Goal: Information Seeking & Learning: Learn about a topic

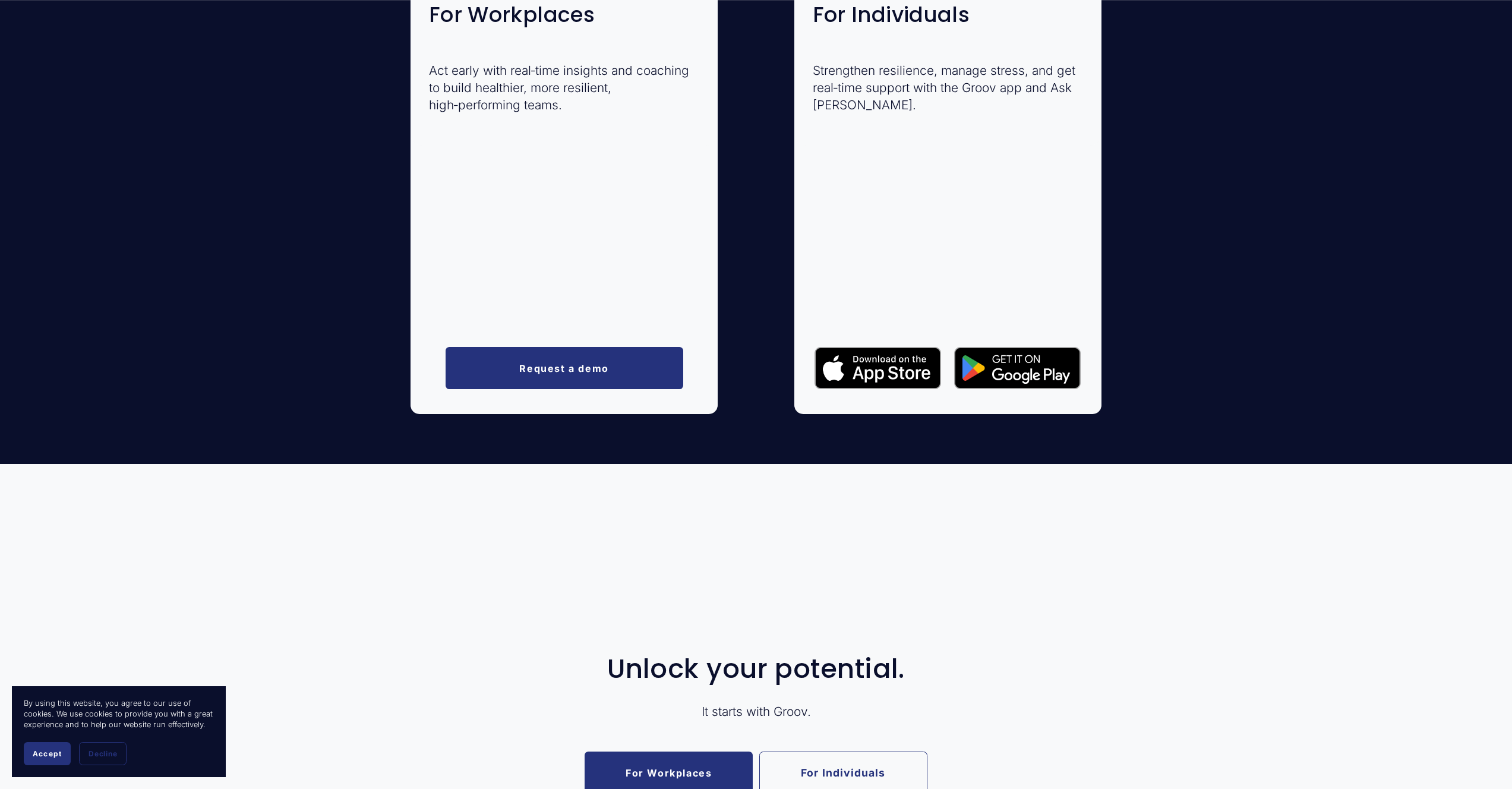
scroll to position [2479, 0]
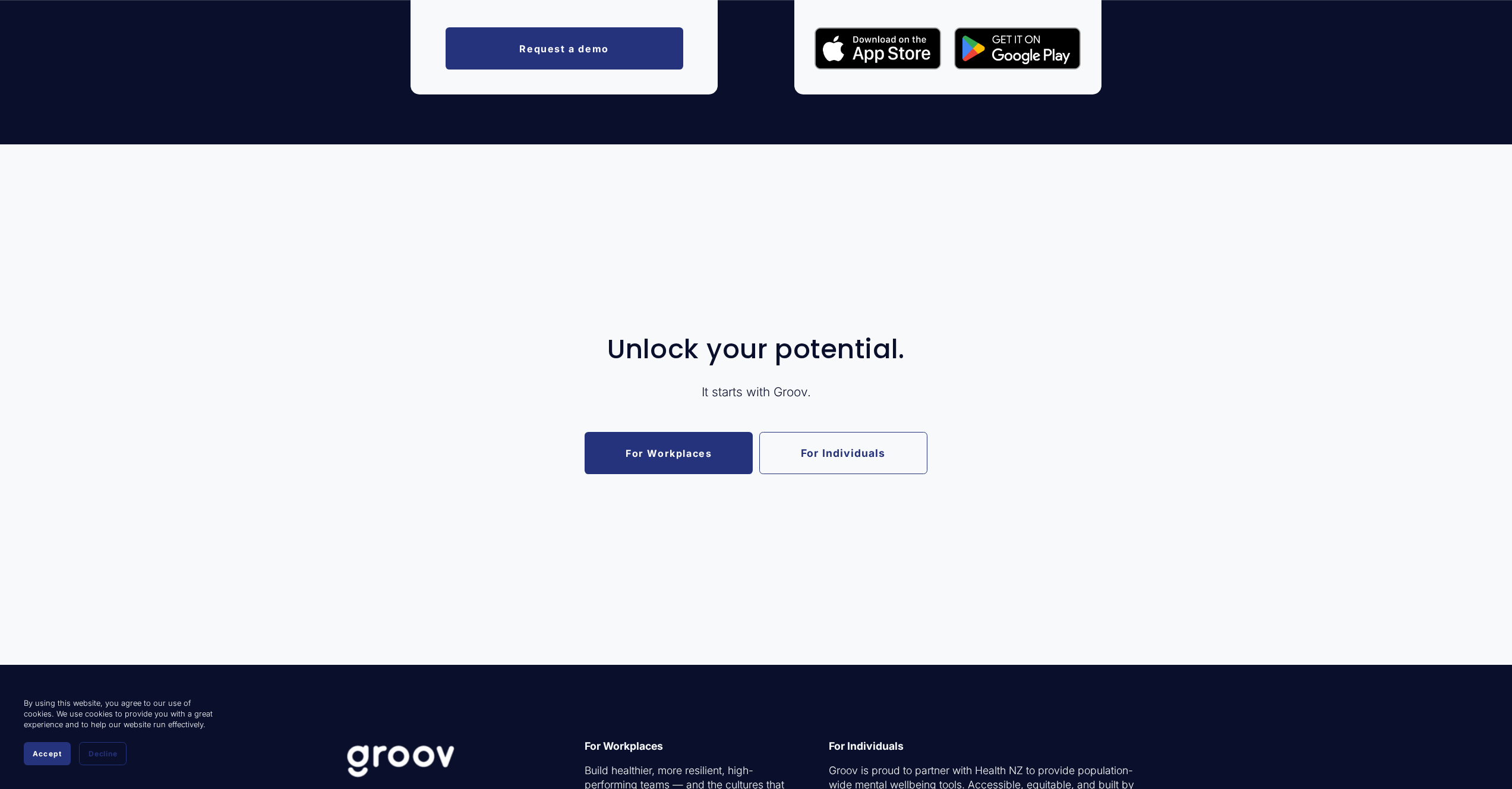
click at [640, 450] on link "For Workplaces" at bounding box center [668, 453] width 168 height 42
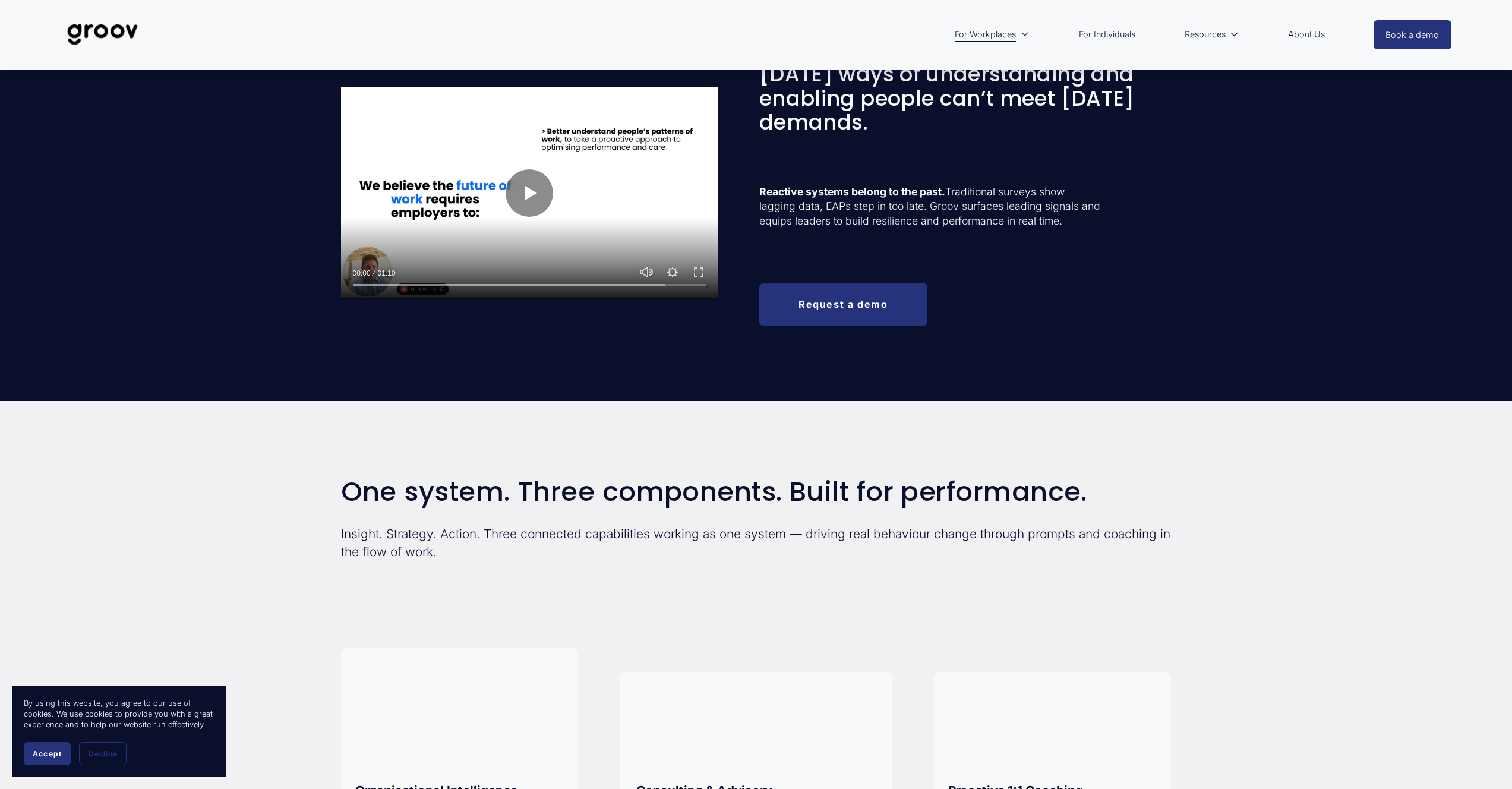
scroll to position [369, 0]
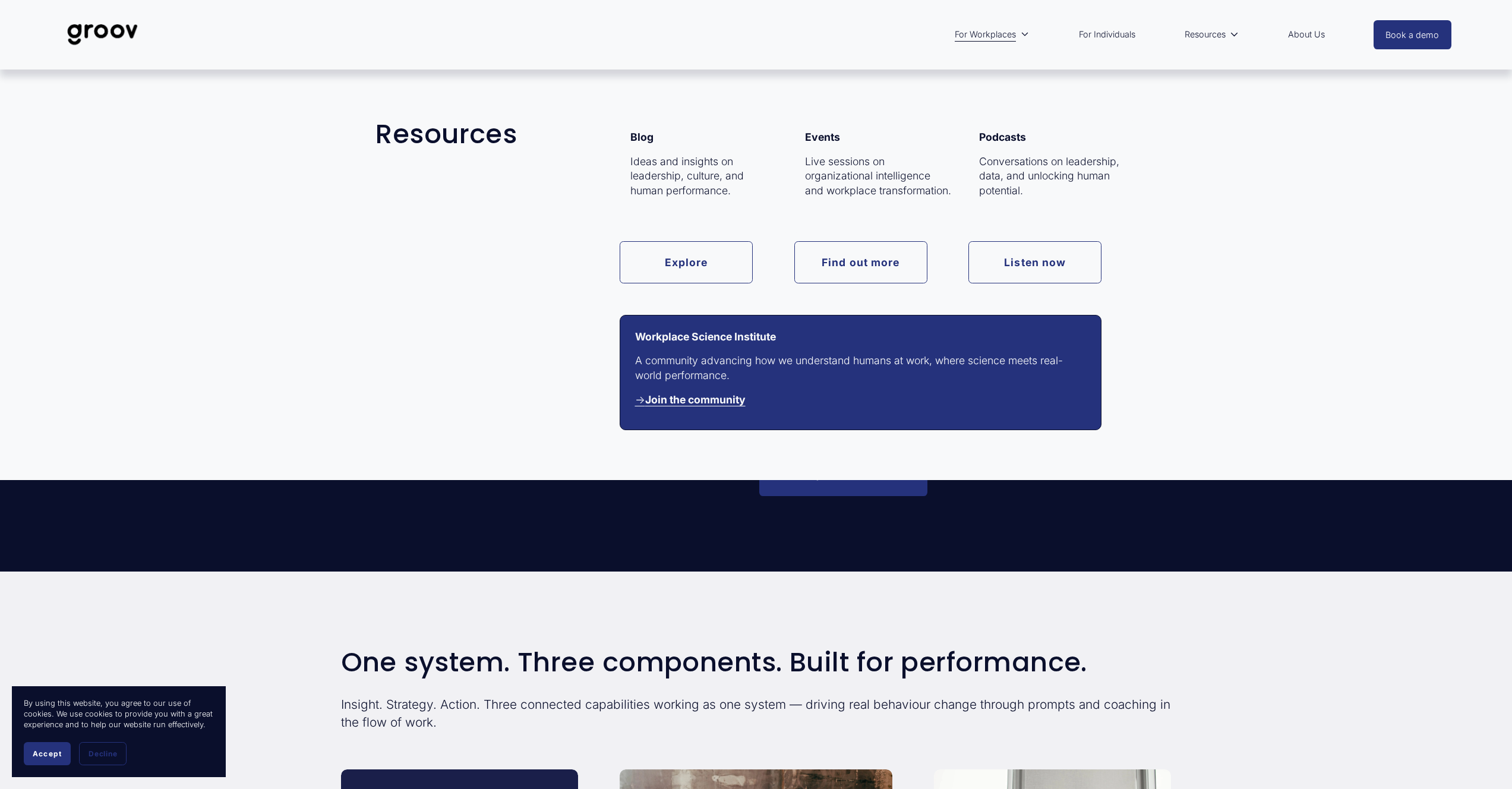
click at [1216, 38] on span "Resources" at bounding box center [1205, 34] width 41 height 16
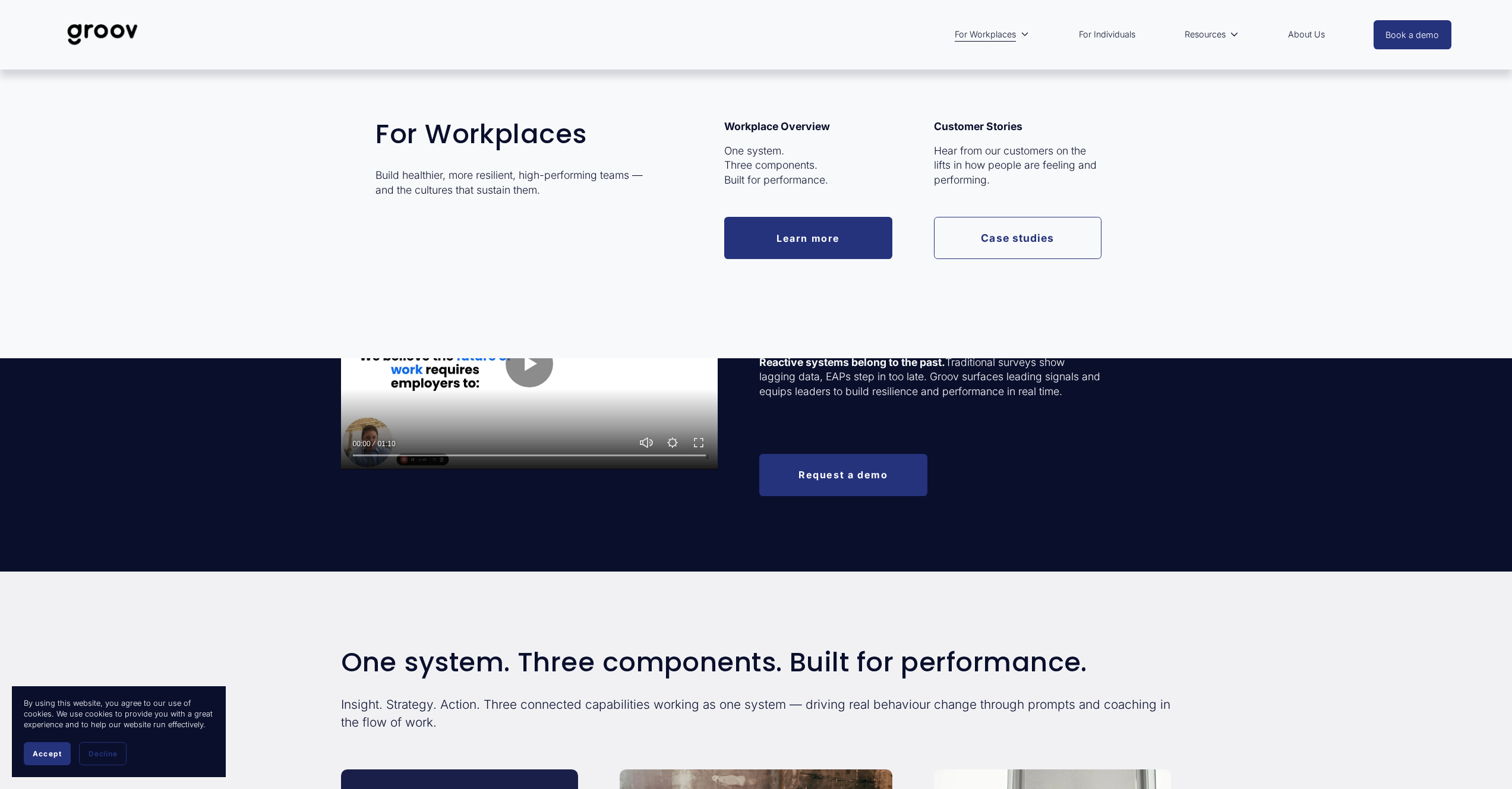
click at [971, 43] on link "For Workplaces" at bounding box center [992, 34] width 86 height 28
click at [831, 238] on link "Learn more" at bounding box center [808, 238] width 168 height 42
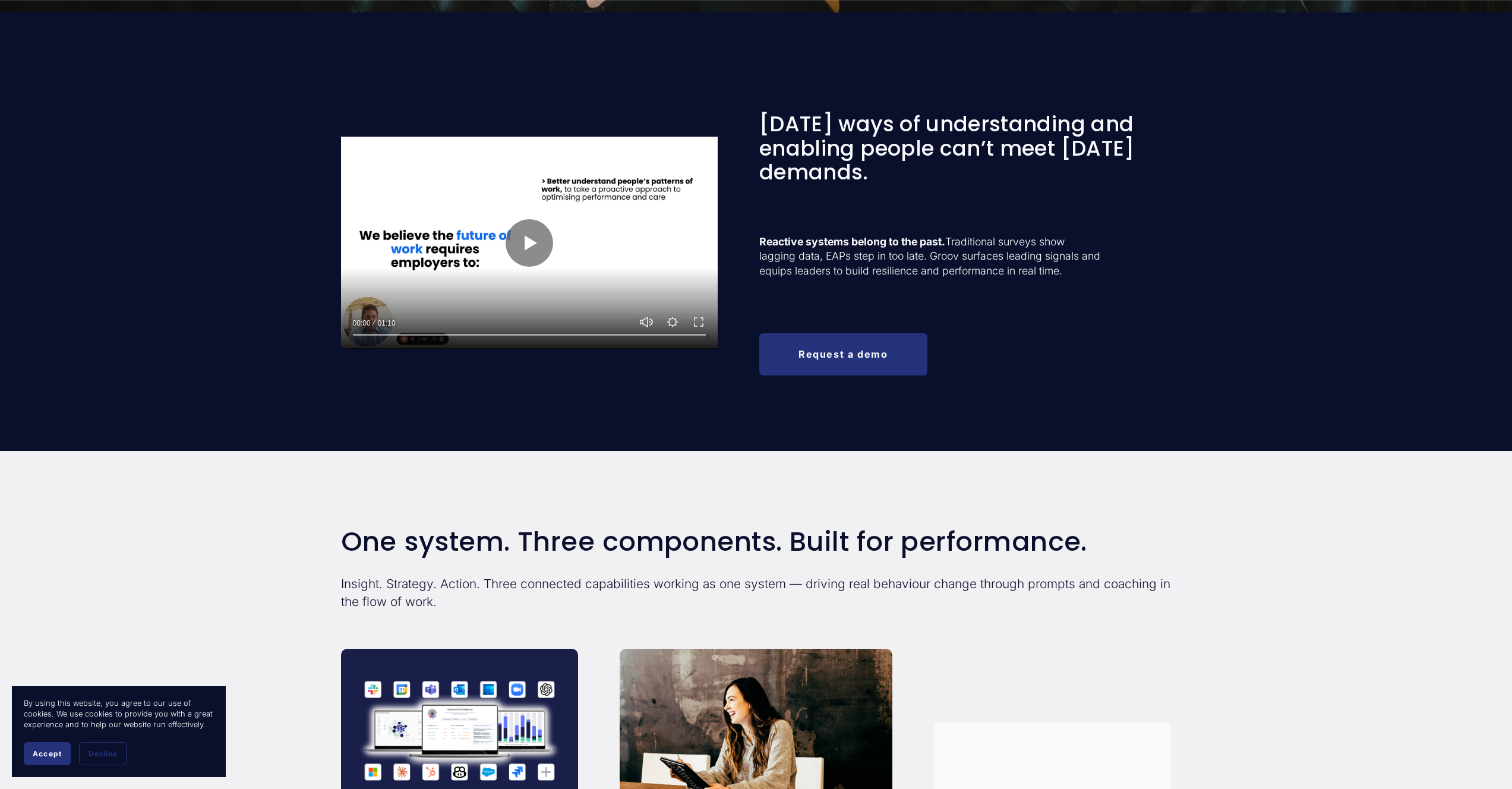
scroll to position [956, 0]
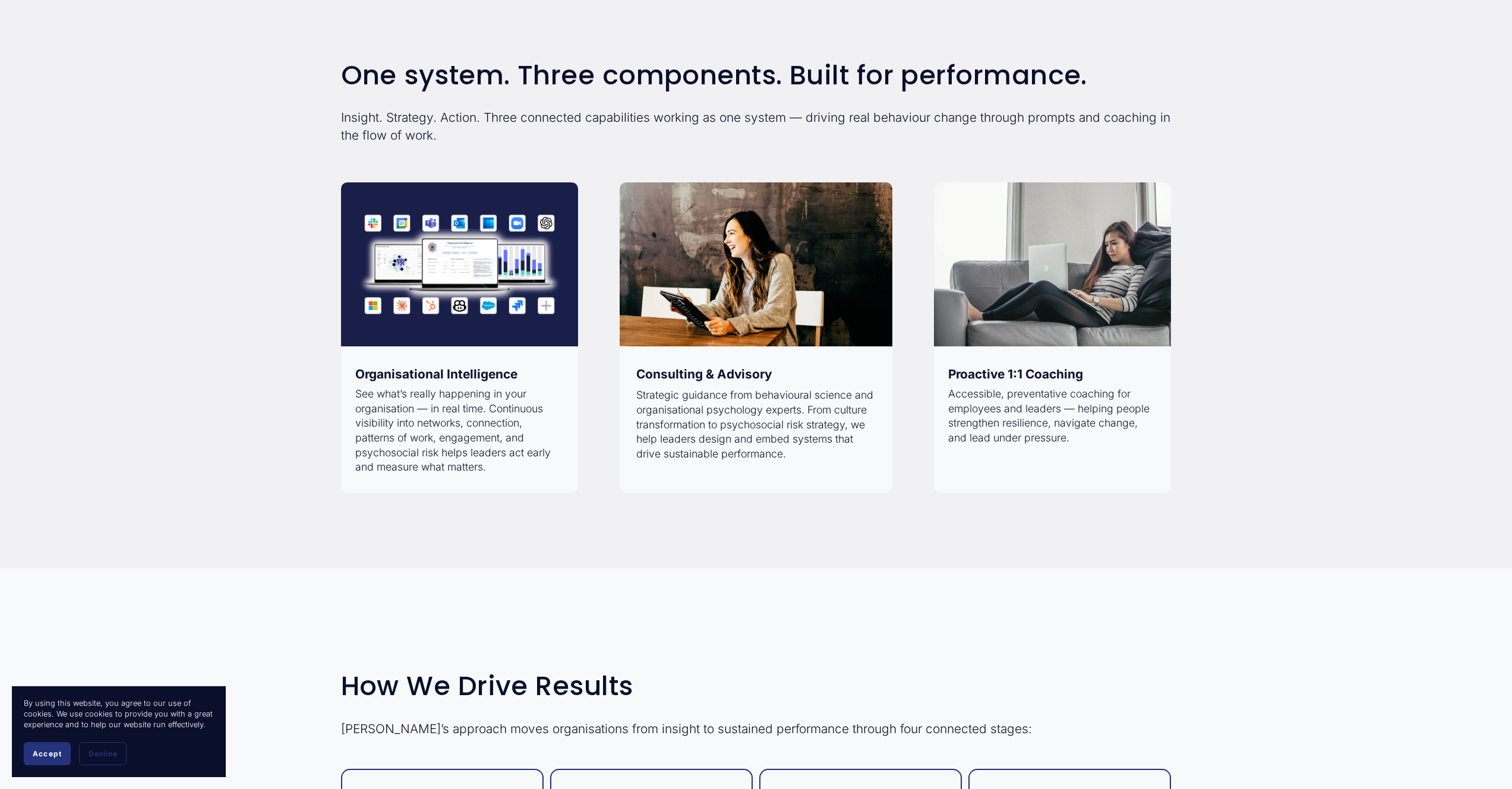
click at [732, 384] on div "Consulting & Advisory" at bounding box center [756, 374] width 273 height 42
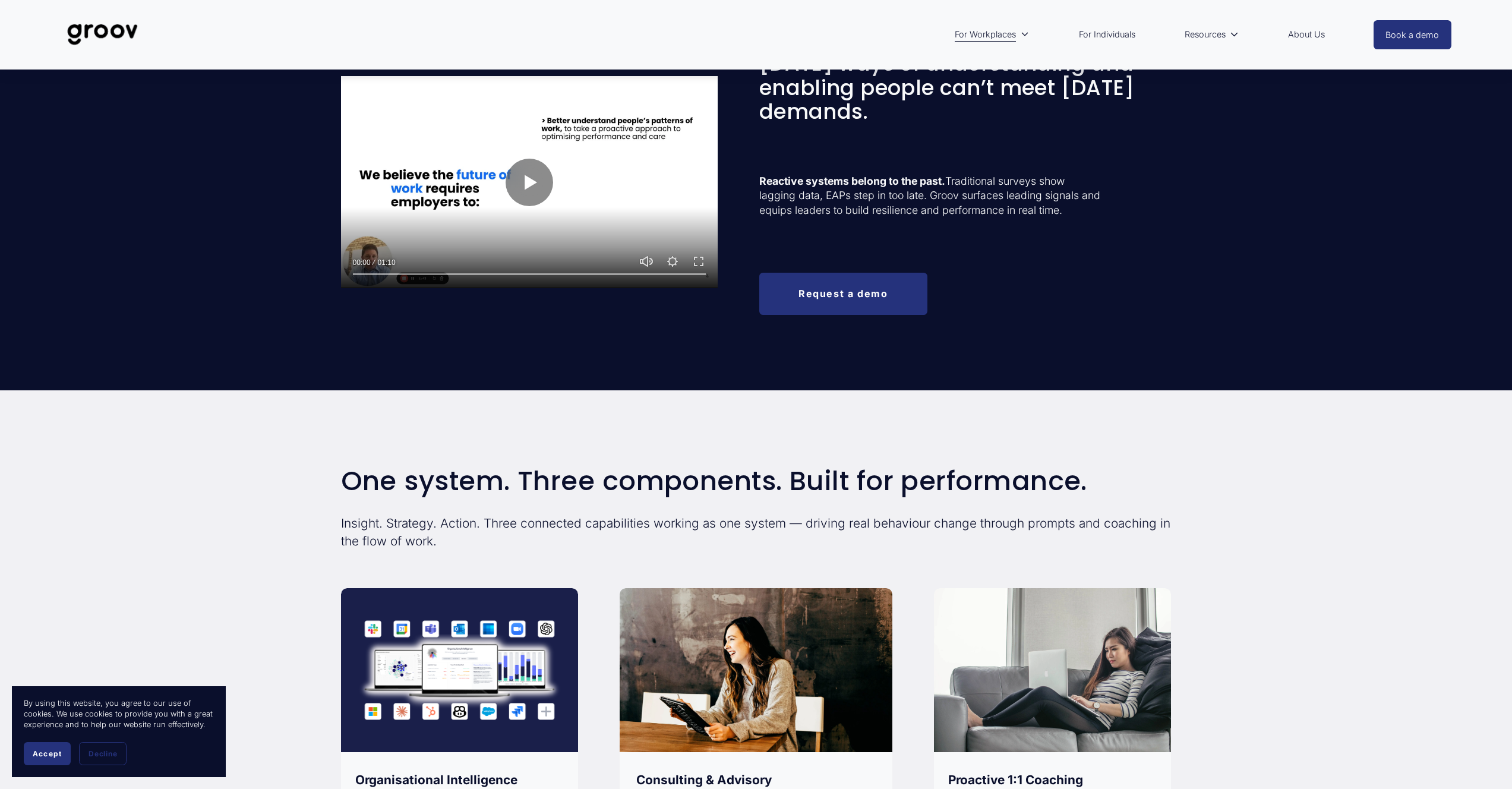
scroll to position [319, 0]
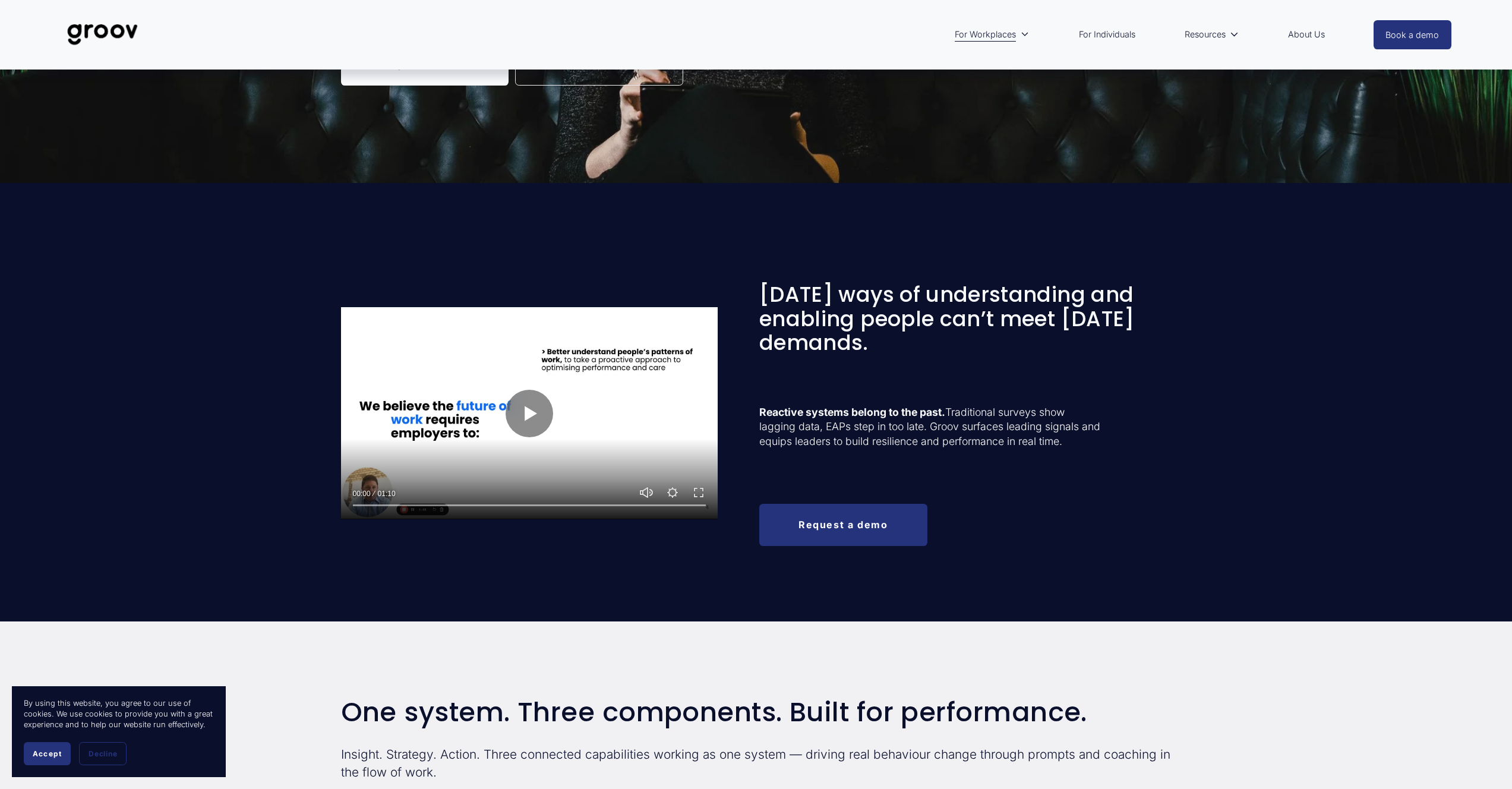
click at [529, 445] on div at bounding box center [529, 413] width 377 height 212
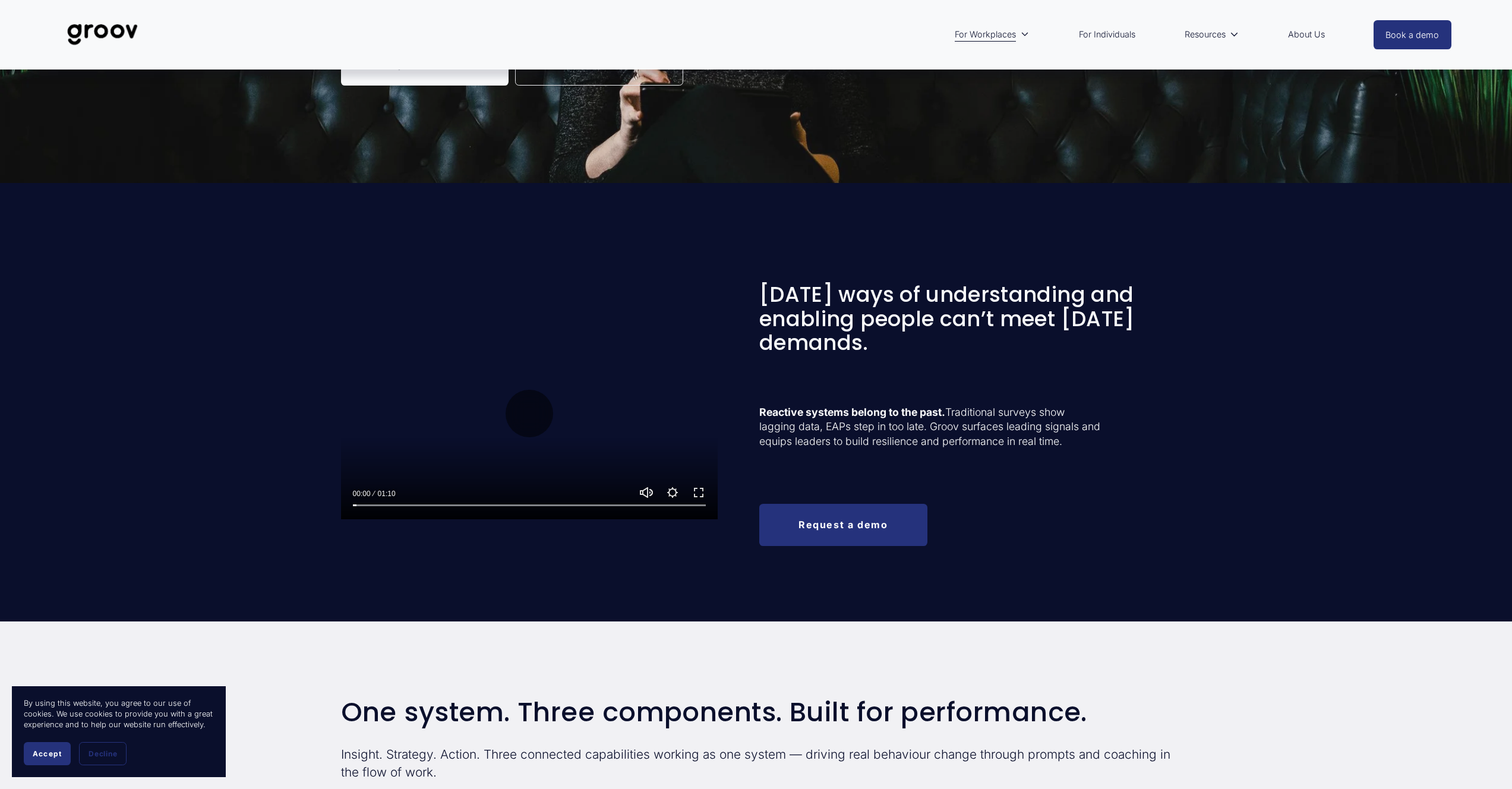
click at [691, 485] on div "Play 00:00 01:10 Unmute Mute Settings Speed Normal Speed Go back to previous me…" at bounding box center [529, 413] width 377 height 212
click at [704, 490] on button "Exit fullscreen Enter fullscreen" at bounding box center [698, 492] width 14 height 14
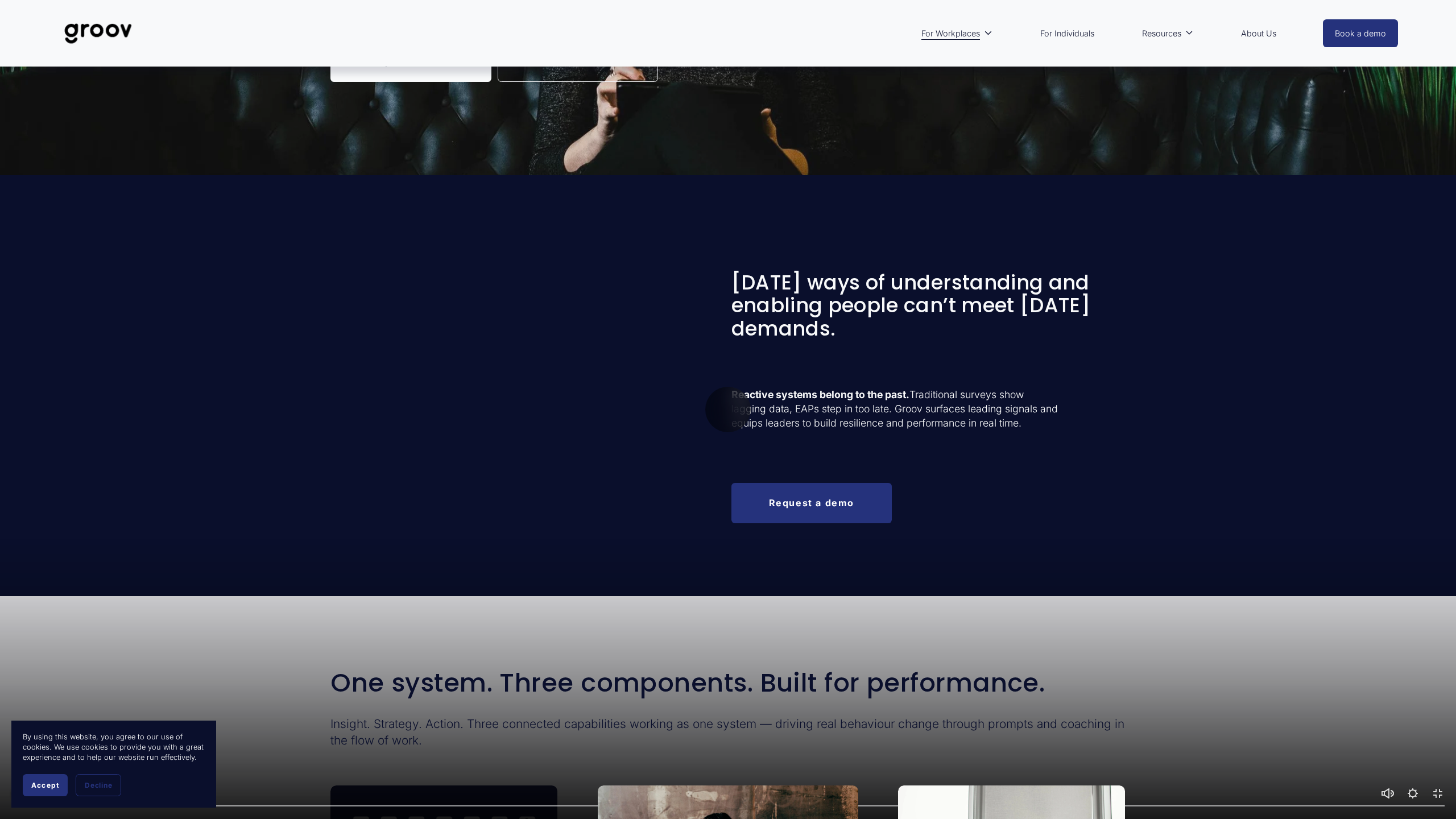
click at [534, 417] on div at bounding box center [728, 409] width 1456 height 819
click at [607, 396] on div at bounding box center [728, 409] width 1456 height 819
click at [115, 754] on input "Seek" at bounding box center [728, 805] width 1433 height 8
click at [180, 754] on input "Seek" at bounding box center [728, 805] width 1433 height 8
click at [1382, 754] on div "Unmute Mute" at bounding box center [1387, 793] width 14 height 14
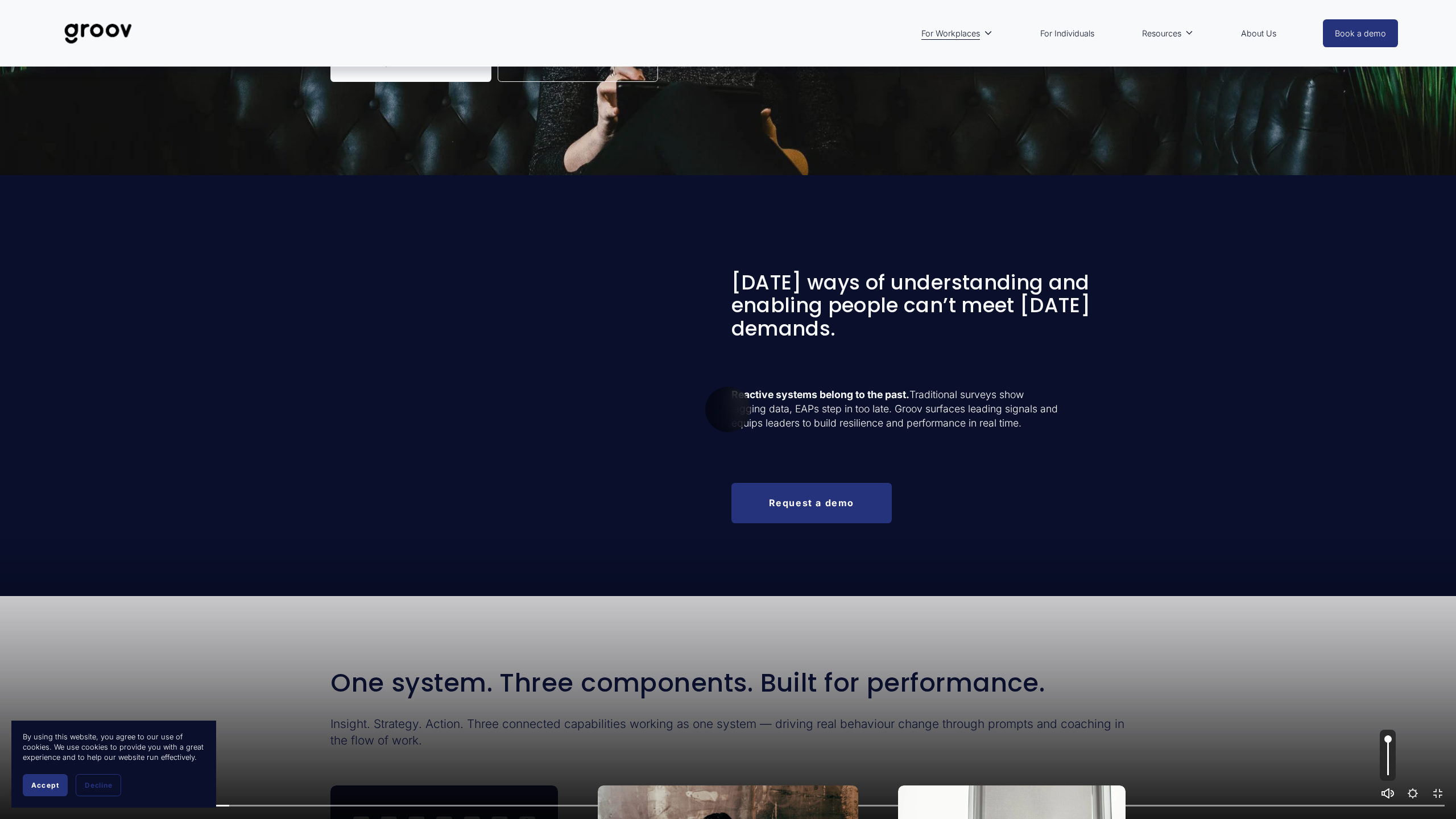
type input "15.58"
click at [1384, 754] on button "Unmute Mute" at bounding box center [1387, 793] width 14 height 14
type input "0"
click at [446, 754] on div at bounding box center [728, 802] width 1456 height 32
click at [521, 754] on input "Seek" at bounding box center [728, 805] width 1433 height 8
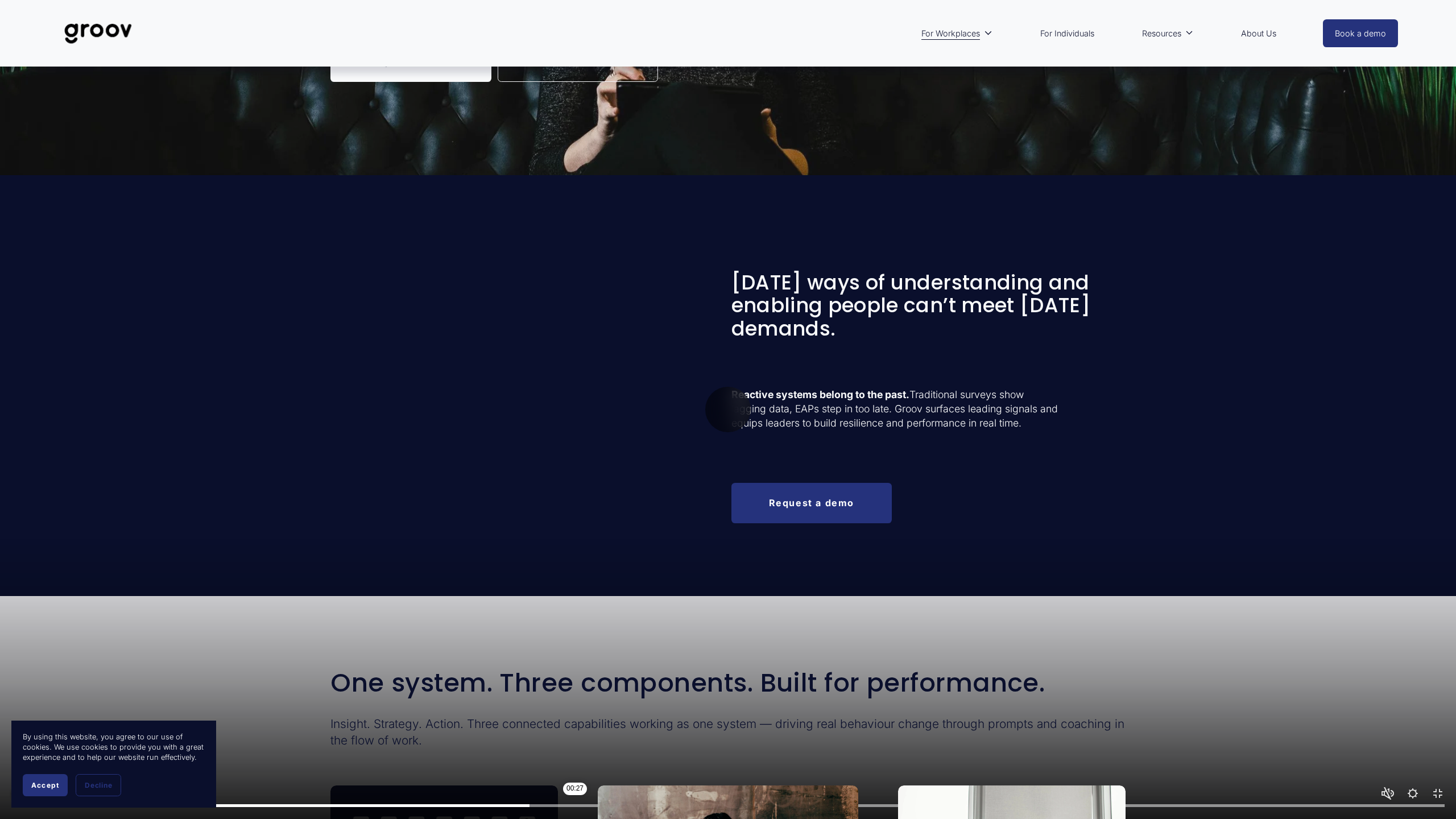
click at [581, 754] on input "Seek" at bounding box center [728, 805] width 1433 height 8
click at [657, 754] on input "Seek" at bounding box center [728, 805] width 1433 height 8
click at [798, 754] on input "Seek" at bounding box center [728, 805] width 1433 height 8
click at [966, 754] on input "Seek" at bounding box center [728, 805] width 1433 height 8
click at [1172, 754] on div at bounding box center [728, 802] width 1456 height 32
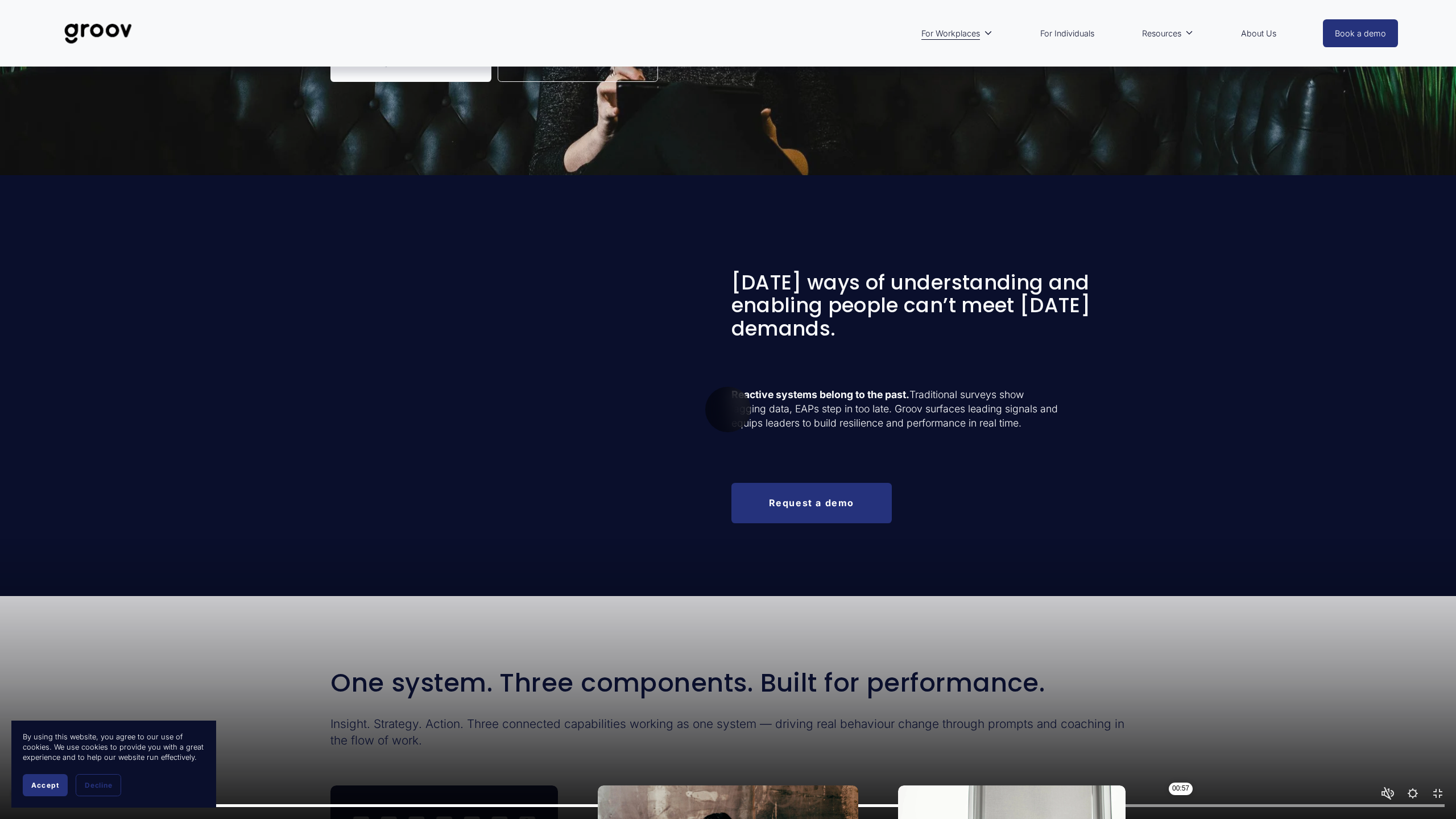
click at [1185, 754] on input "Seek" at bounding box center [728, 805] width 1433 height 8
click at [1295, 754] on input "Seek" at bounding box center [728, 805] width 1433 height 8
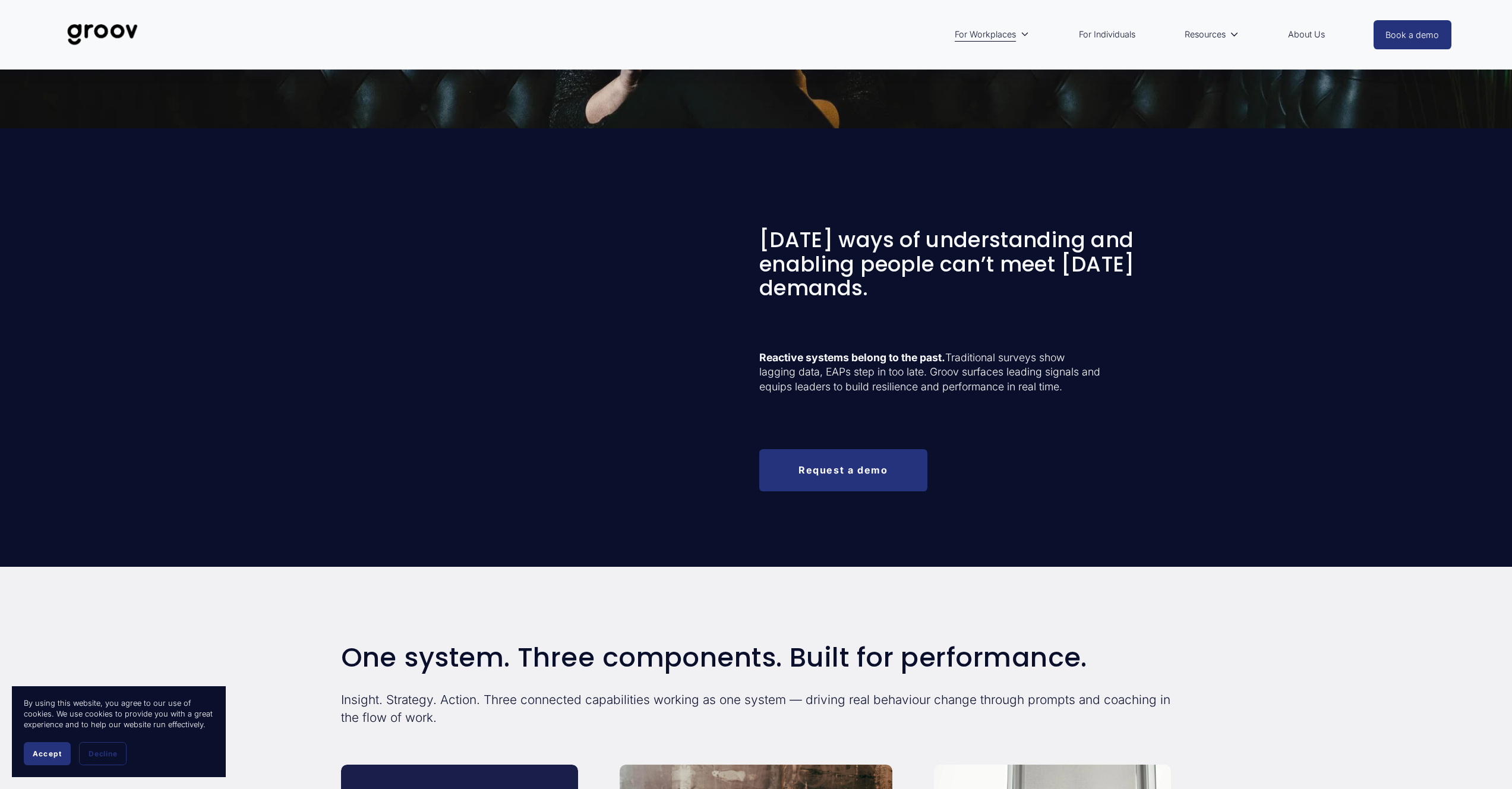
type input "100"
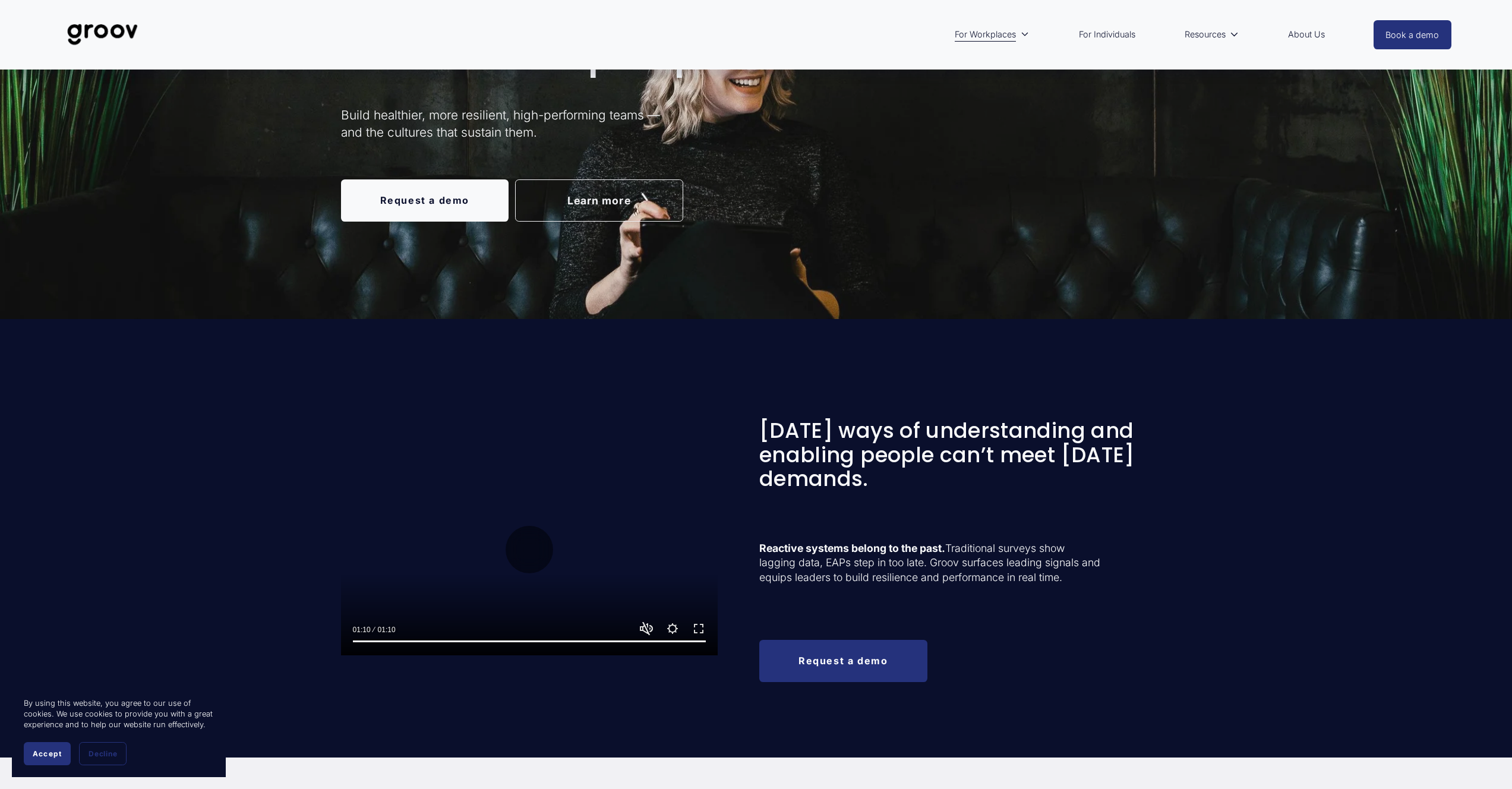
scroll to position [0, 0]
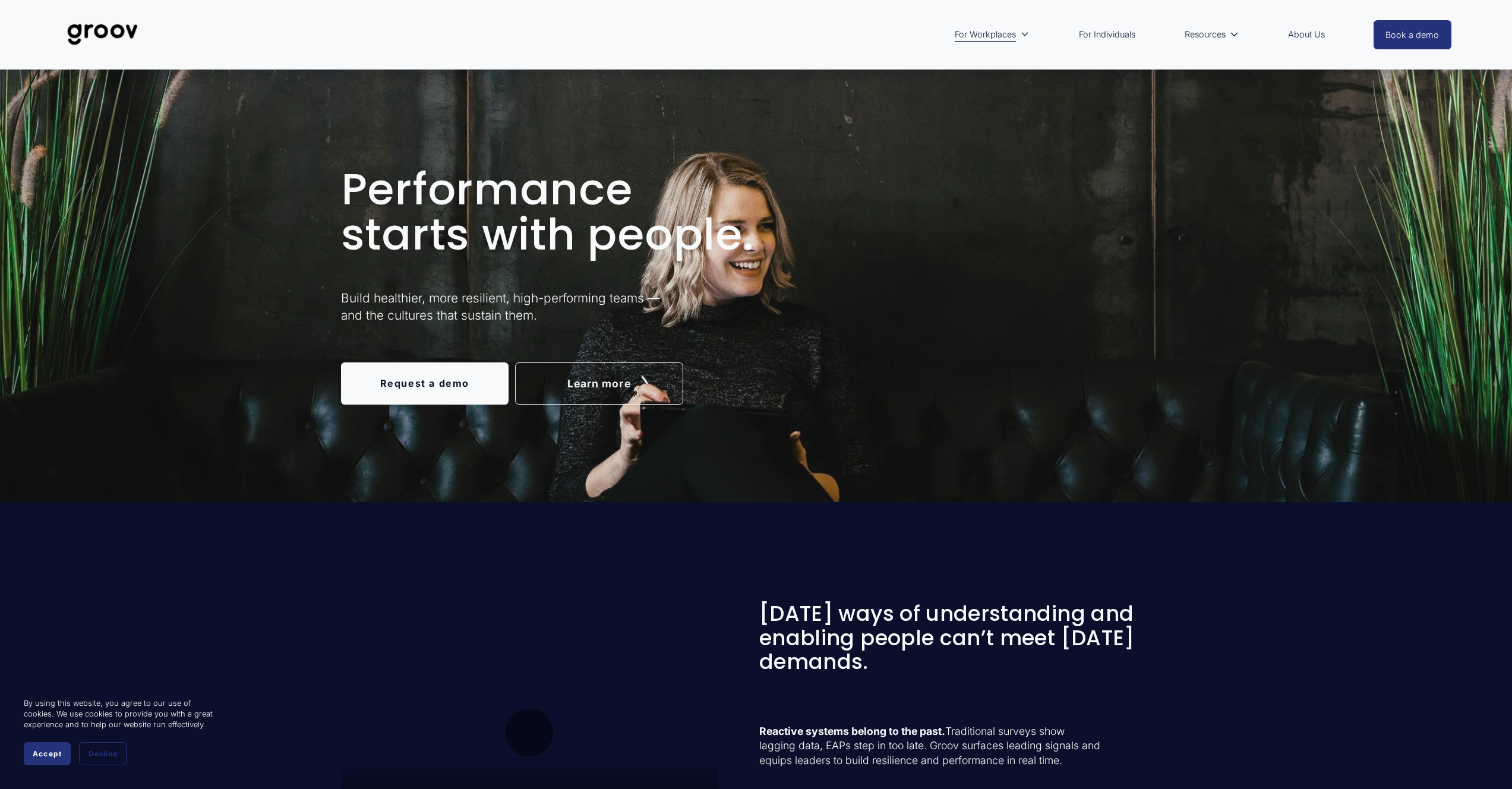
click at [638, 406] on div "Performance starts with people. Build healthier, more resilient, high-performin…" at bounding box center [756, 286] width 1512 height 433
click at [641, 379] on link "Learn more" at bounding box center [599, 383] width 168 height 42
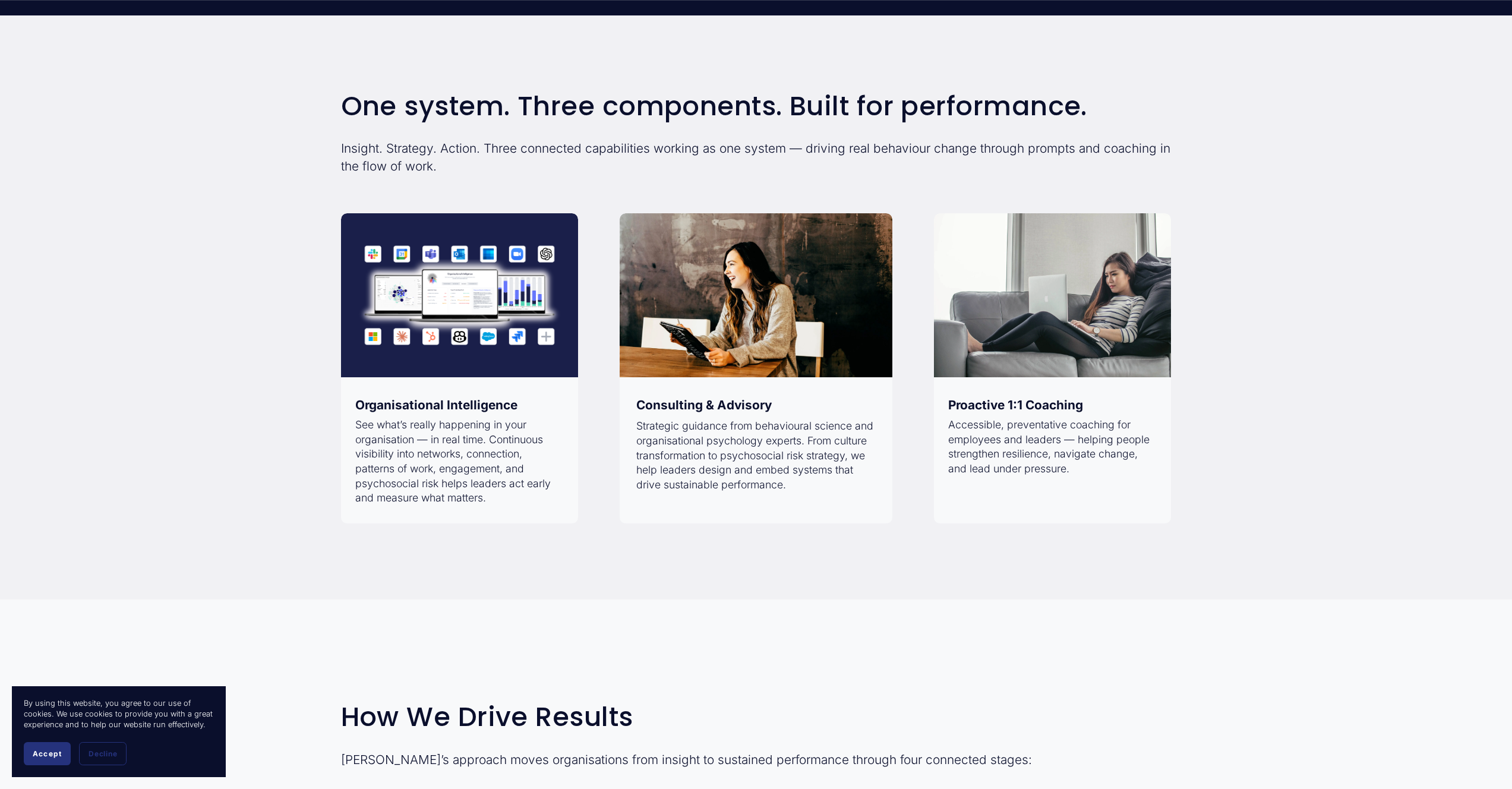
scroll to position [942, 0]
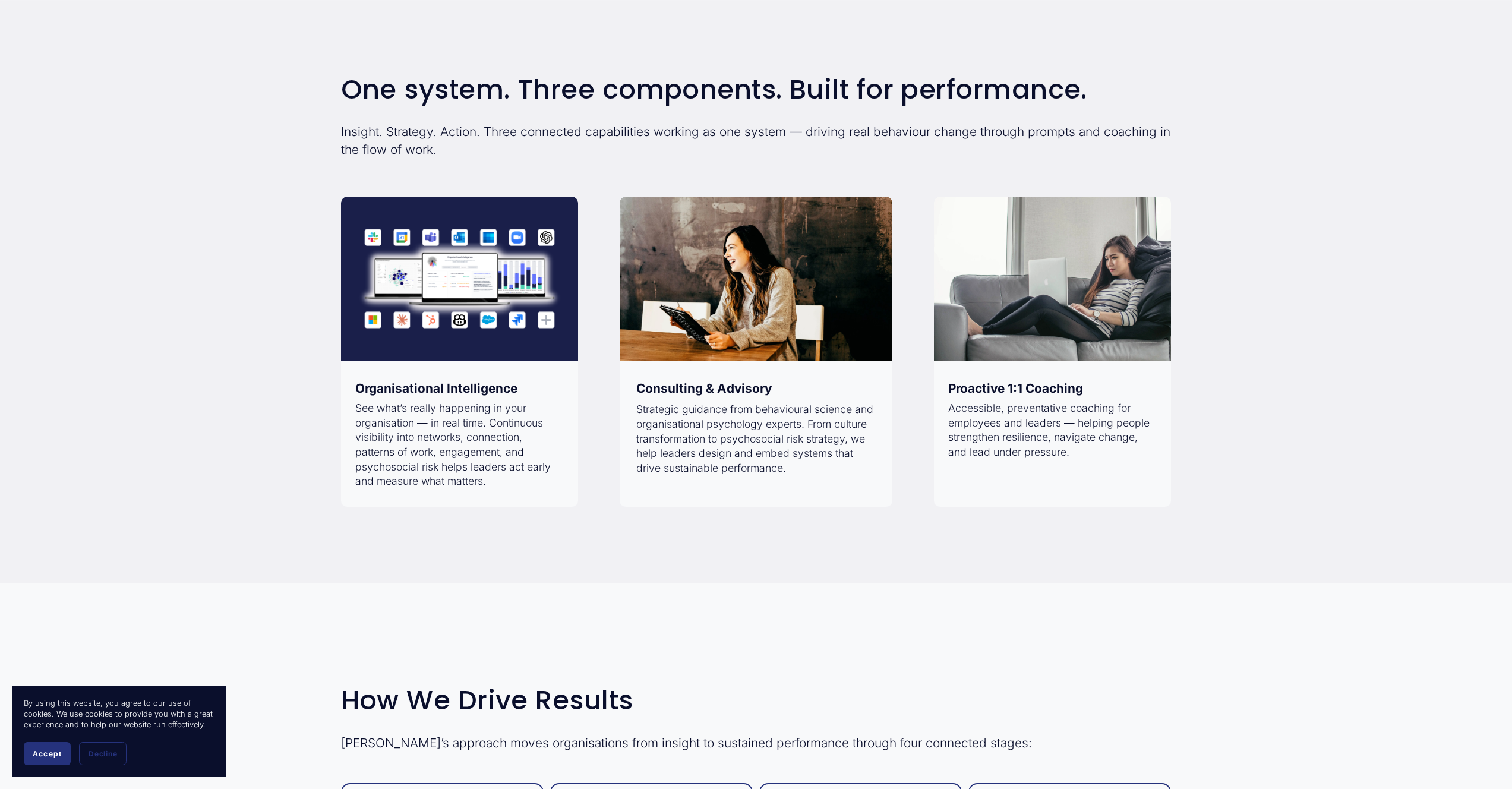
click at [541, 308] on div at bounding box center [460, 279] width 238 height 164
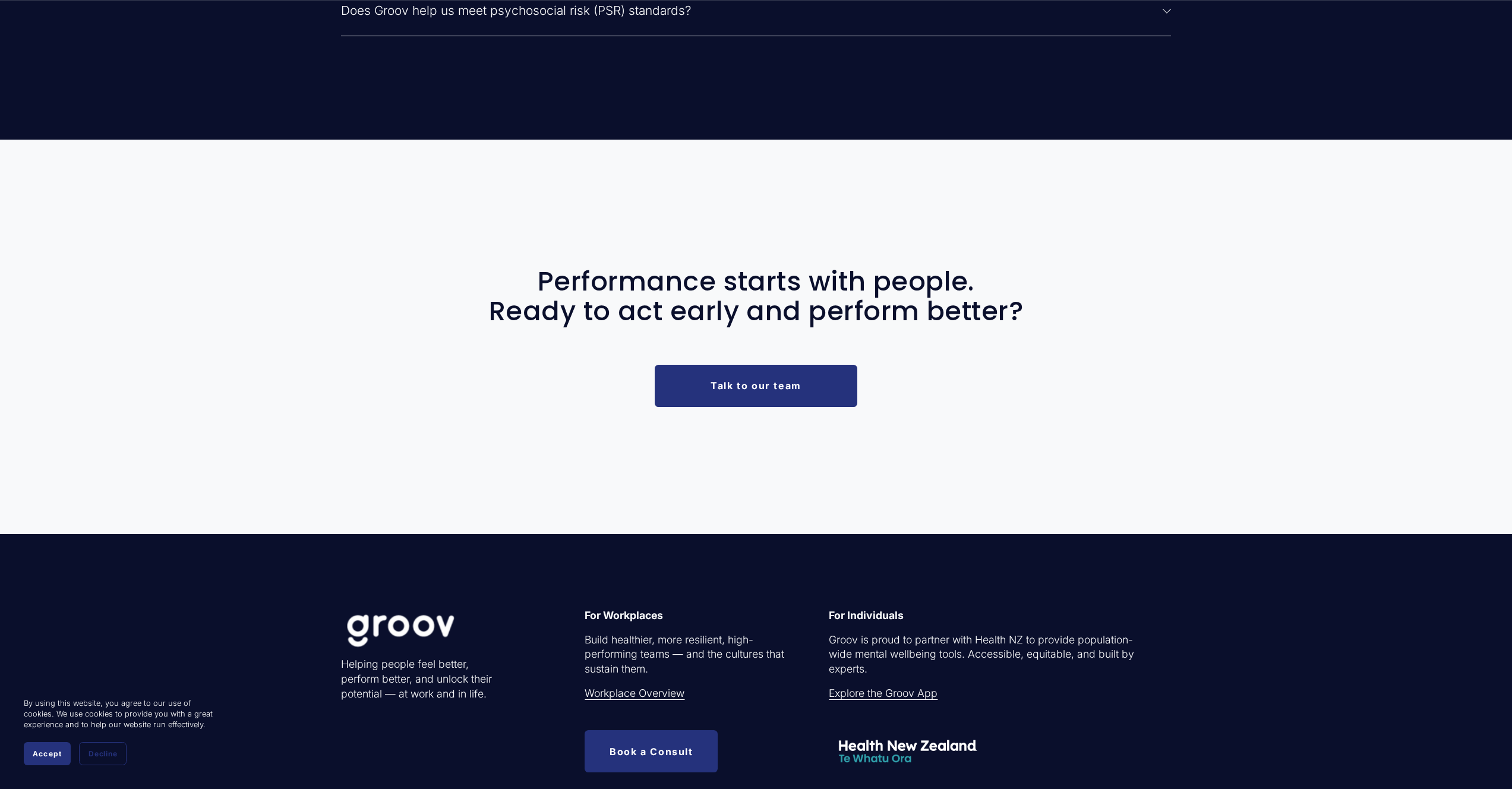
scroll to position [4412, 0]
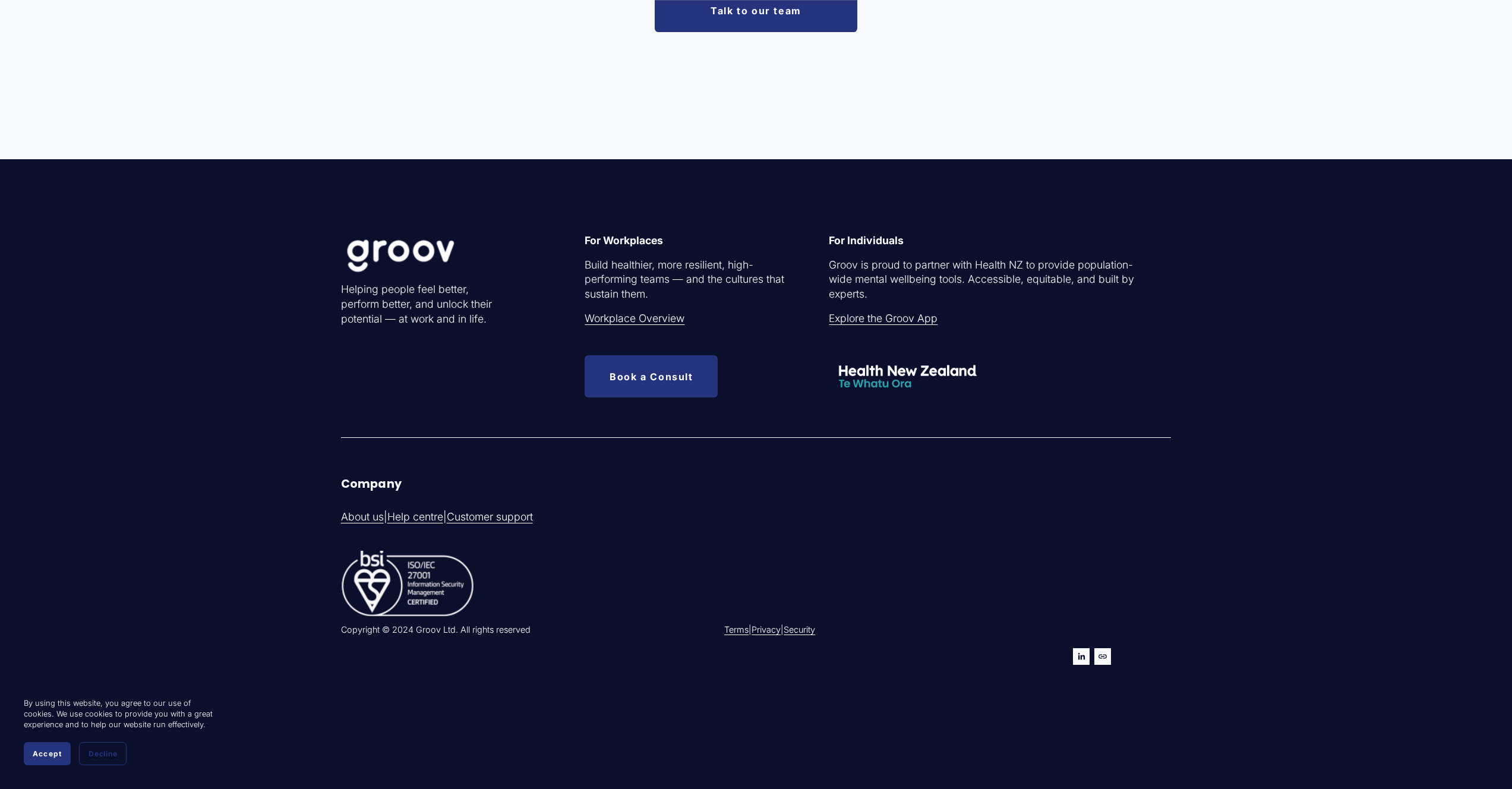
click at [902, 311] on link "Explore the Groov App" at bounding box center [883, 319] width 109 height 15
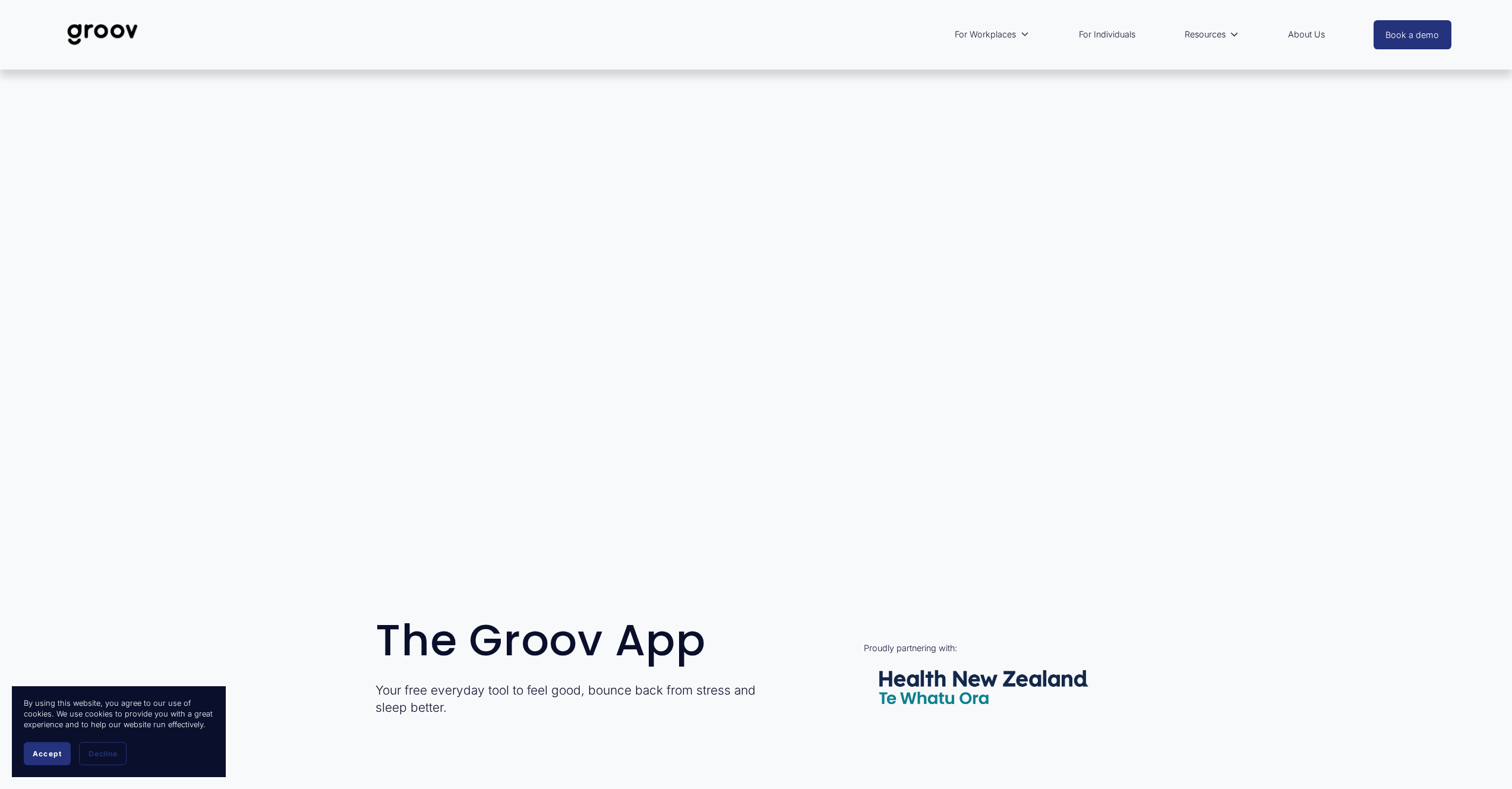
click at [1296, 32] on link "About Us" at bounding box center [1306, 34] width 49 height 28
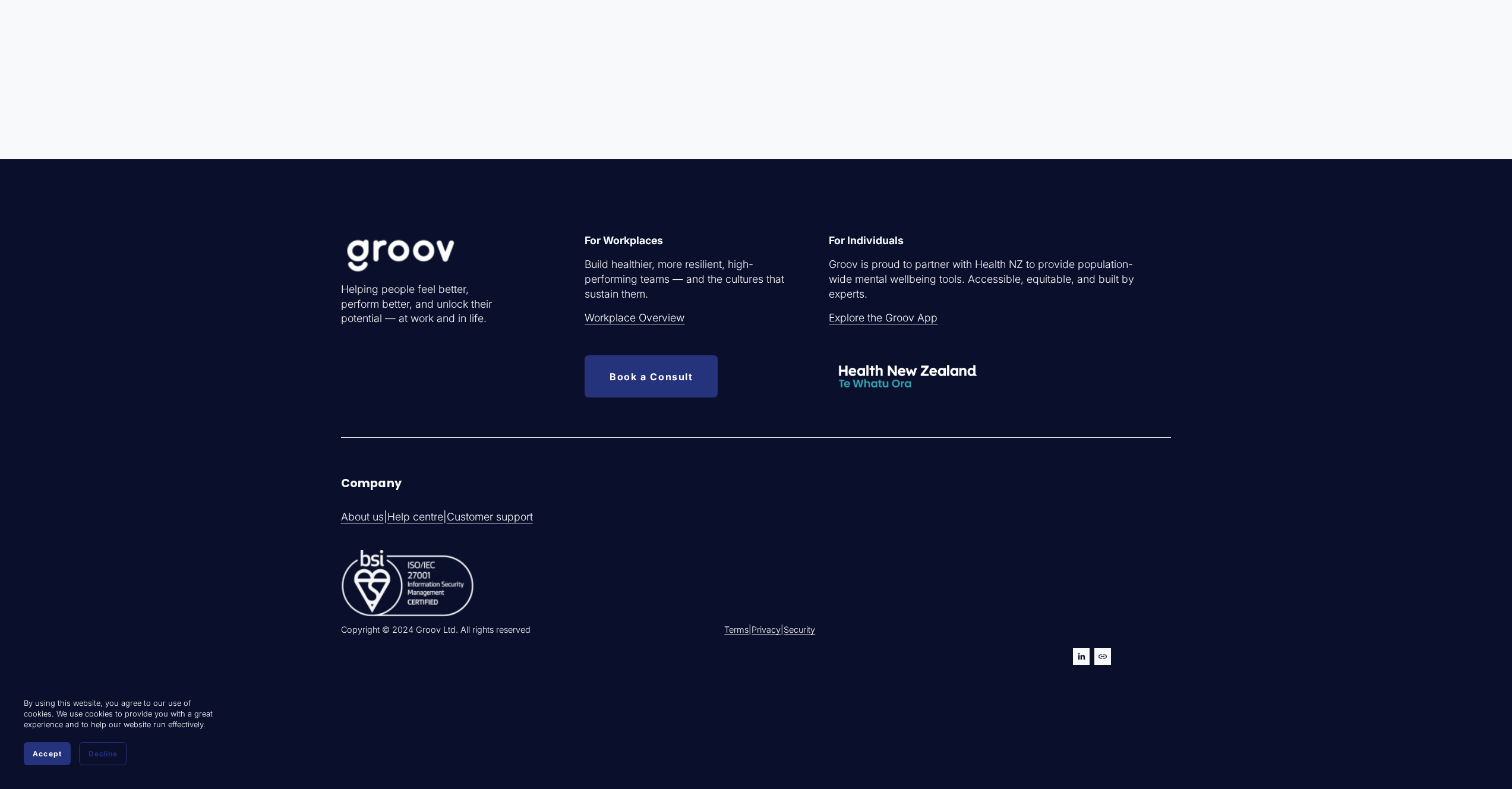
scroll to position [4058, 0]
